Goal: Task Accomplishment & Management: Use online tool/utility

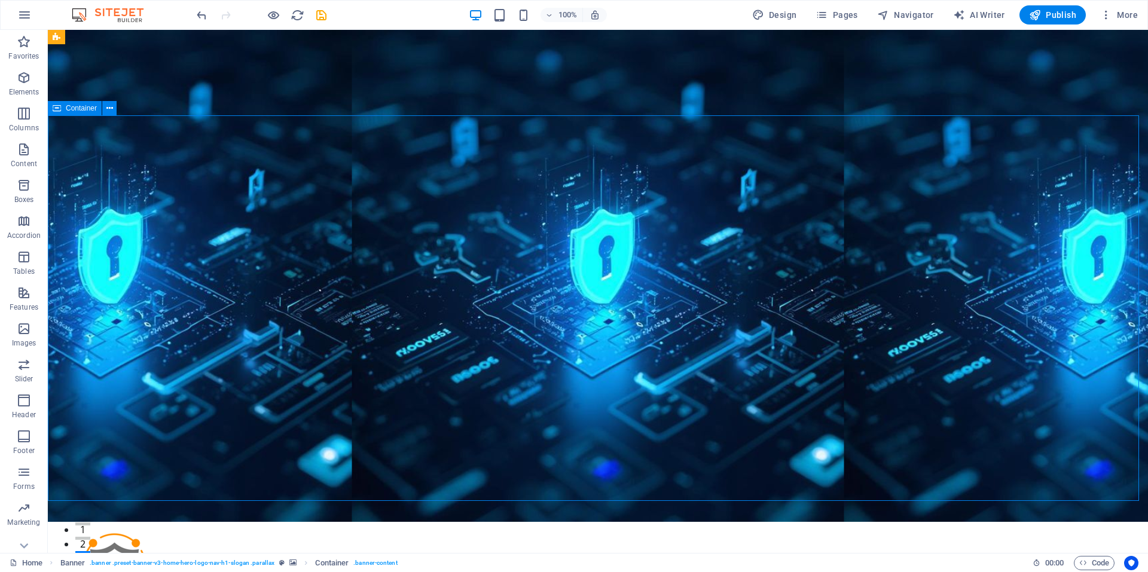
click at [330, 17] on div "100% Design Pages Navigator AI Writer Publish More" at bounding box center [668, 14] width 949 height 19
click at [318, 13] on icon "save" at bounding box center [322, 15] width 14 height 14
checkbox input "false"
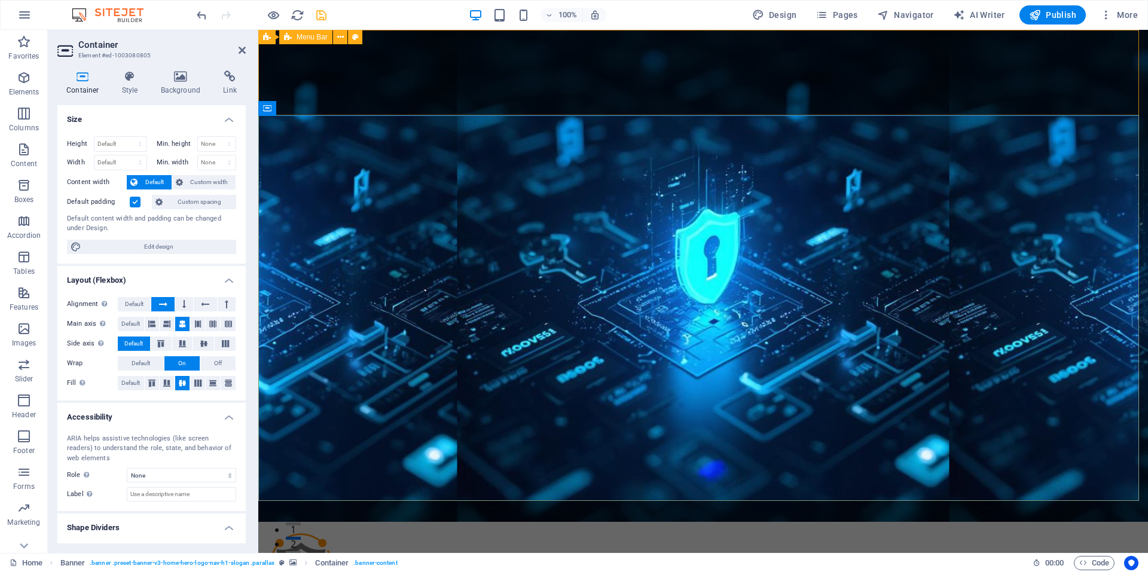
click at [463, 522] on div "Home About Us Services Testimonials Benefits Join Us Contact Menu" at bounding box center [703, 579] width 890 height 115
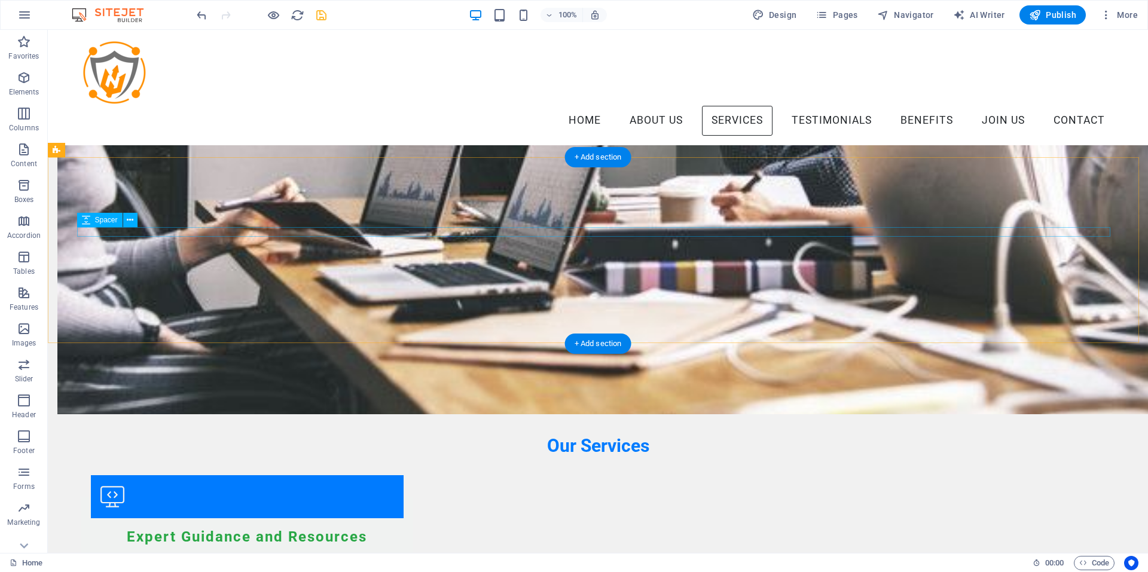
scroll to position [1016, 0]
